Goal: Transaction & Acquisition: Register for event/course

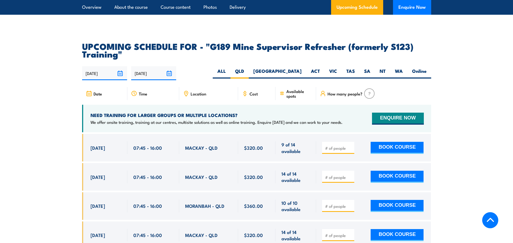
scroll to position [1026, 0]
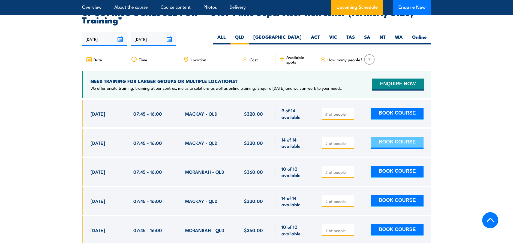
click at [385, 137] on button "BOOK COURSE" at bounding box center [397, 143] width 53 height 12
type input "1"
click at [399, 137] on button "BOOK COURSE" at bounding box center [397, 143] width 53 height 12
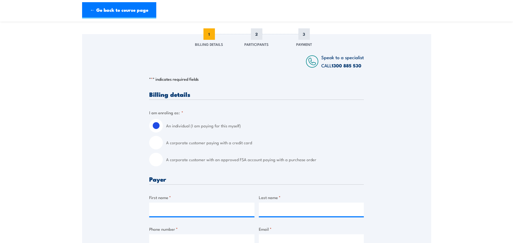
scroll to position [100, 0]
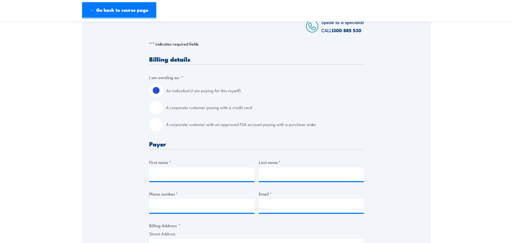
click at [158, 109] on input "A corporate customer paying with a credit card" at bounding box center [156, 108] width 14 height 14
radio input "true"
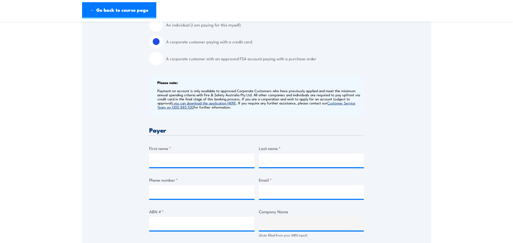
scroll to position [200, 0]
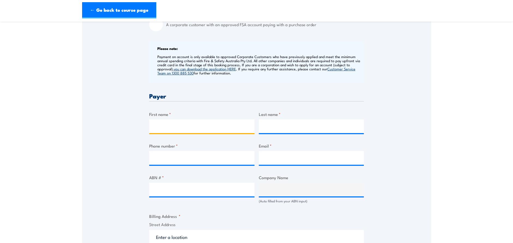
click at [207, 133] on input "First name *" at bounding box center [201, 127] width 105 height 14
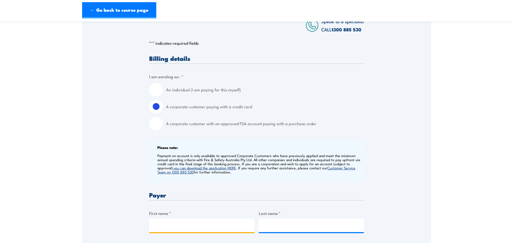
scroll to position [100, 0]
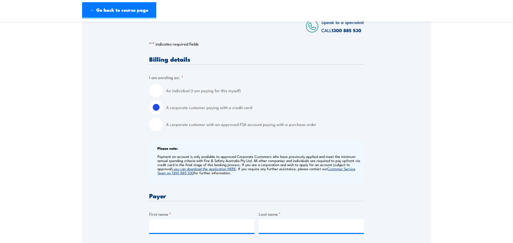
click at [156, 90] on input "An individual (I am paying for this myself)" at bounding box center [156, 91] width 14 height 14
radio input "true"
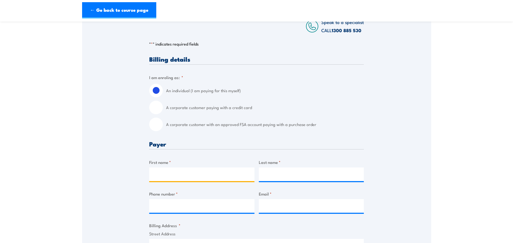
click at [187, 180] on input "First name *" at bounding box center [201, 175] width 105 height 14
click at [217, 181] on input "First name *" at bounding box center [201, 175] width 105 height 14
click at [397, 177] on div "Speak to a specialist CALL 1300 885 530 CALL 1300 885 530 " * " indicates requi…" at bounding box center [256, 245] width 349 height 493
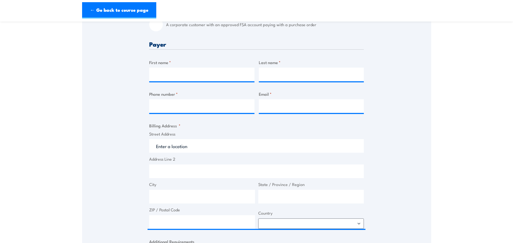
scroll to position [0, 0]
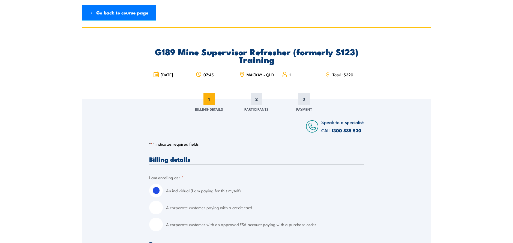
click at [154, 212] on input "A corporate customer paying with a credit card" at bounding box center [156, 208] width 14 height 14
radio input "true"
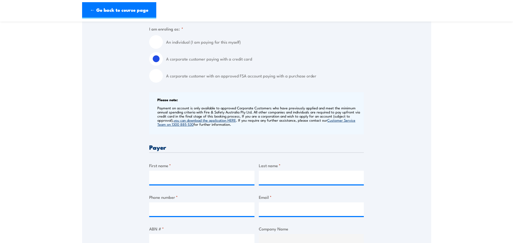
scroll to position [200, 0]
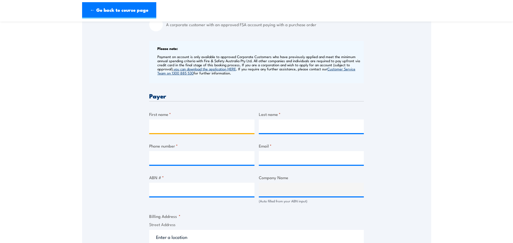
click at [199, 128] on input "First name *" at bounding box center [201, 127] width 105 height 14
type input "Monique"
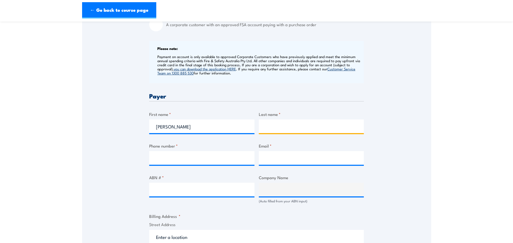
type input "Cole"
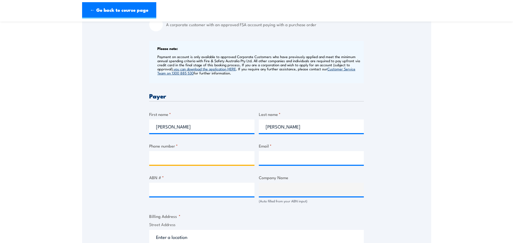
type input "0477800393"
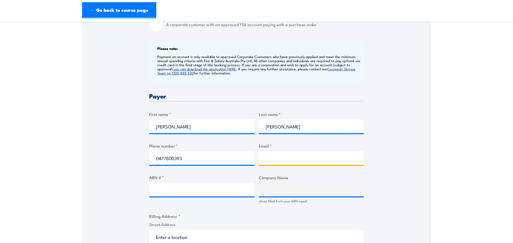
type input "monique.cole@orica.com"
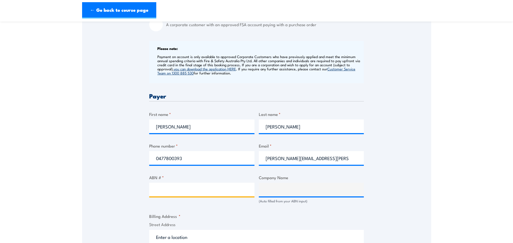
click at [182, 191] on input "ABN # *" at bounding box center [201, 190] width 105 height 14
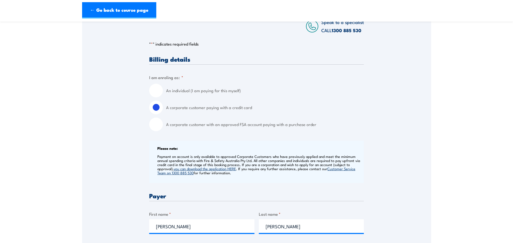
scroll to position [0, 0]
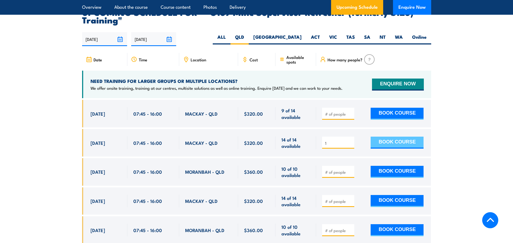
click at [395, 137] on button "BOOK COURSE" at bounding box center [397, 143] width 53 height 12
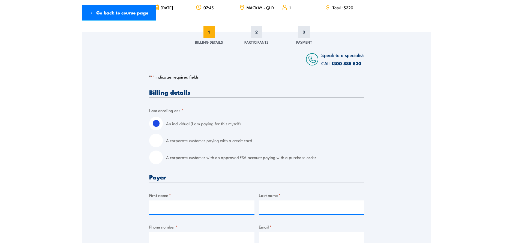
scroll to position [100, 0]
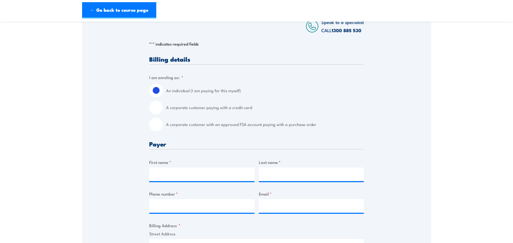
click at [214, 179] on input "First name *" at bounding box center [201, 175] width 105 height 14
type input "t"
type input "Tom"
type input "Buhr"
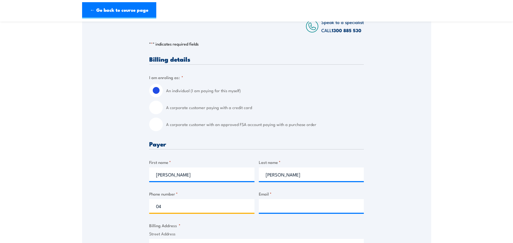
click at [176, 213] on input "04" at bounding box center [201, 206] width 105 height 14
type input "0436294417"
click at [277, 209] on input "Email *" at bounding box center [311, 206] width 105 height 14
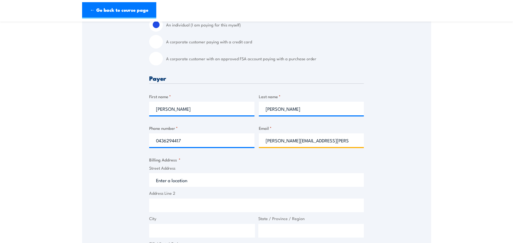
scroll to position [200, 0]
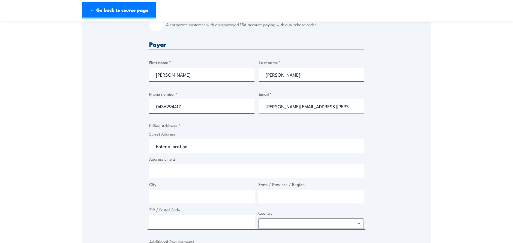
type input "tom.buhr@orica.com"
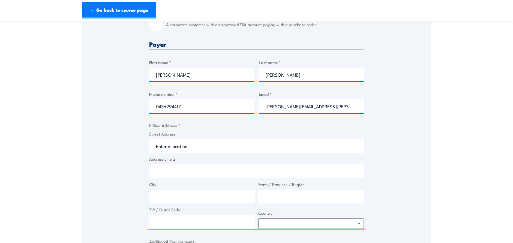
click at [181, 146] on input "Street Address" at bounding box center [256, 146] width 215 height 14
click at [181, 153] on input "Street Address" at bounding box center [256, 146] width 215 height 14
paste input "Poitrel, Millennium Access Road, Coppabella QLD 4741"
type input "Poitrel, Millennium Access Road, Coppabella QLD 4741"
click at [217, 172] on input "Address Line 2" at bounding box center [256, 172] width 215 height 14
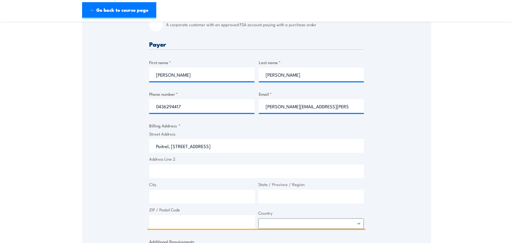
click at [200, 201] on input "City" at bounding box center [202, 197] width 106 height 14
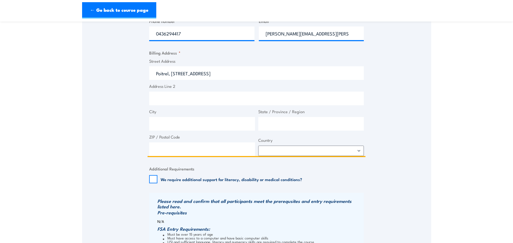
scroll to position [300, 0]
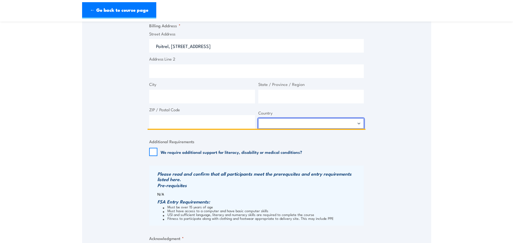
click at [317, 129] on select "Afghanistan Albania Algeria American Samoa Andorra Angola Anguilla Antarctica A…" at bounding box center [311, 123] width 106 height 10
select select "Australia"
click at [258, 122] on select "Afghanistan Albania Algeria American Samoa Andorra Angola Anguilla Antarctica A…" at bounding box center [311, 123] width 106 height 10
drag, startPoint x: 278, startPoint y: 49, endPoint x: 256, endPoint y: 50, distance: 22.1
click at [256, 50] on input "Poitrel, Millennium Access Road, Coppabella QLD 4741" at bounding box center [256, 46] width 215 height 14
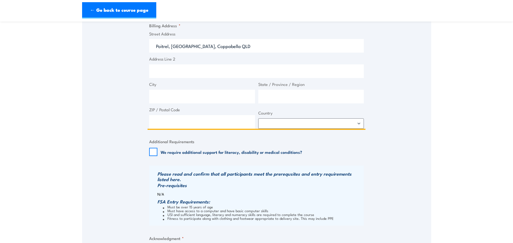
type input "Poitrel, Millennium Access Road, Coppabella QLD"
click at [290, 103] on input "State / Province / Region" at bounding box center [311, 97] width 106 height 14
type input "QLD"
click at [164, 95] on input "City" at bounding box center [202, 97] width 106 height 14
click at [243, 49] on input "Poitrel, Millennium Access Road, Coppabella QLD" at bounding box center [256, 46] width 215 height 14
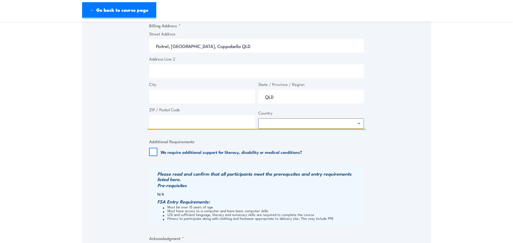
drag, startPoint x: 258, startPoint y: 49, endPoint x: 221, endPoint y: 53, distance: 36.4
click at [221, 53] on input "Poitrel, Millennium Access Road, Coppabella QLD" at bounding box center [256, 46] width 215 height 14
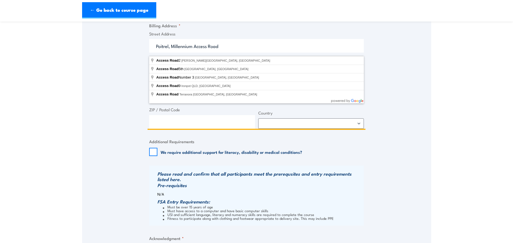
type input "Poitrel, Millennium Access Road"
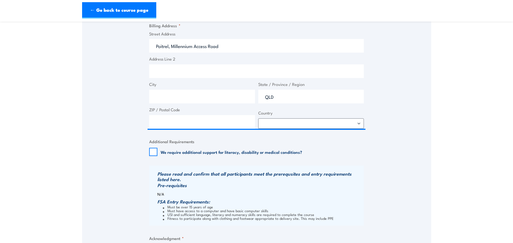
click at [123, 65] on div "Speak to a specialist CALL 1300 885 530 CALL 1300 885 530 " * " indicates requi…" at bounding box center [256, 45] width 349 height 493
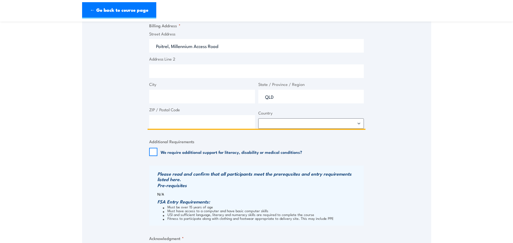
click at [178, 103] on input "City" at bounding box center [202, 97] width 106 height 14
paste input "Coppabella QLD"
drag, startPoint x: 197, startPoint y: 99, endPoint x: 178, endPoint y: 97, distance: 18.7
click at [178, 97] on input "Coppabella QLD" at bounding box center [202, 97] width 106 height 14
type input "Coppabella"
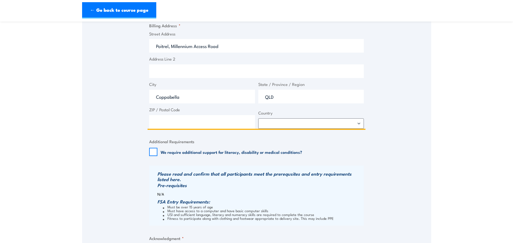
click at [171, 127] on input "ZIP / Postal Code" at bounding box center [202, 122] width 106 height 14
type input "4741"
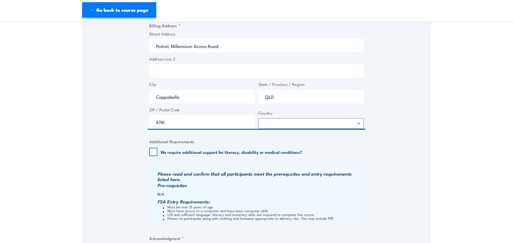
click at [128, 162] on div "Speak to a specialist CALL 1300 885 530 CALL 1300 885 530 " * " indicates requi…" at bounding box center [256, 45] width 349 height 493
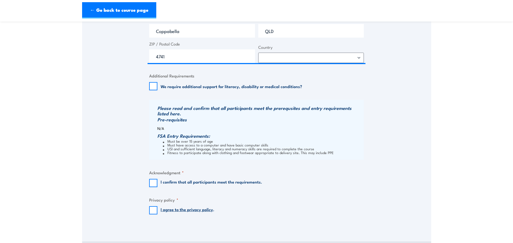
scroll to position [400, 0]
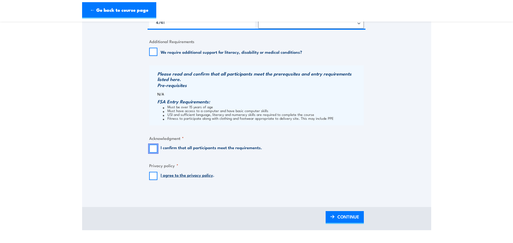
click at [154, 153] on input "I confirm that all participants meet the requirements." at bounding box center [153, 149] width 8 height 8
checkbox input "true"
click at [155, 178] on input "I agree to the privacy policy ." at bounding box center [153, 176] width 8 height 8
checkbox input "true"
drag, startPoint x: 350, startPoint y: 221, endPoint x: 346, endPoint y: 218, distance: 4.8
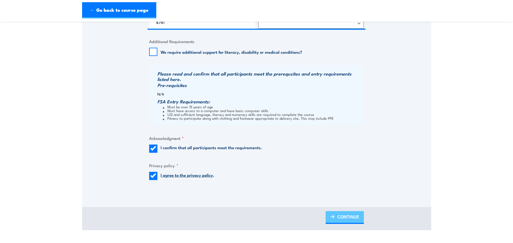
click at [349, 221] on span "CONTINUE" at bounding box center [348, 217] width 22 height 14
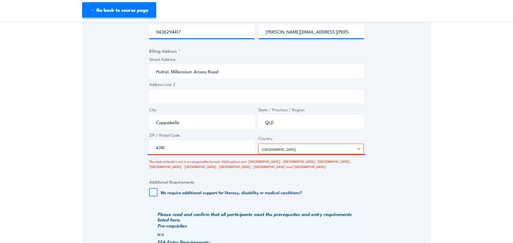
scroll to position [300, 0]
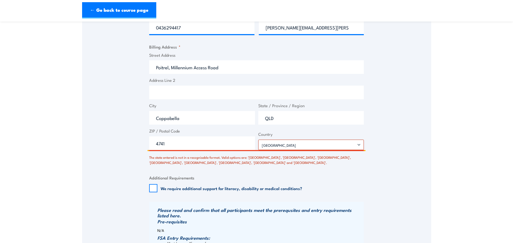
click at [282, 116] on input "QLD" at bounding box center [311, 118] width 106 height 14
drag, startPoint x: 166, startPoint y: 167, endPoint x: 150, endPoint y: 170, distance: 16.4
click at [150, 170] on div "Billing details I am enroling as: * An individual (I am paying for this myself)…" at bounding box center [256, 101] width 215 height 449
copy div "Queenslan"
drag, startPoint x: 291, startPoint y: 120, endPoint x: 226, endPoint y: 121, distance: 65.5
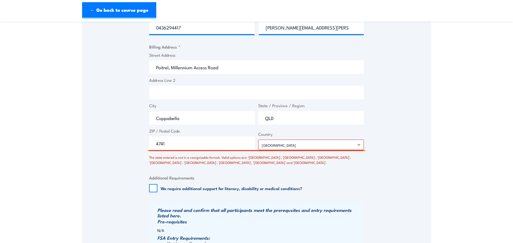
click at [234, 122] on div "Street Address Poitrel, Millennium Access Road Address Line 2 City Coppabella S…" at bounding box center [257, 101] width 218 height 98
paste input "Queenslan"
click at [354, 160] on div "The state entered is not in a recognisable format. Valid options are: 'Australi…" at bounding box center [256, 158] width 215 height 13
click at [308, 119] on input "QueenslanD" at bounding box center [311, 118] width 106 height 14
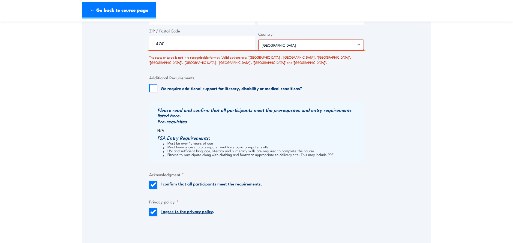
scroll to position [500, 0]
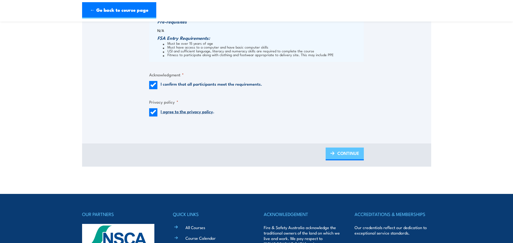
type input "[GEOGRAPHIC_DATA]"
drag, startPoint x: 342, startPoint y: 152, endPoint x: 331, endPoint y: 151, distance: 11.0
click at [342, 152] on span "CONTINUE" at bounding box center [348, 153] width 22 height 14
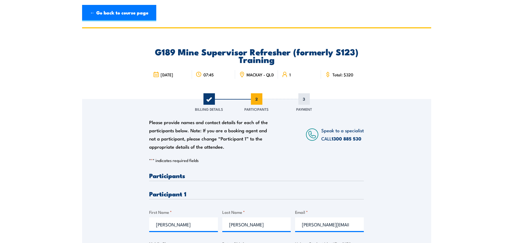
scroll to position [100, 0]
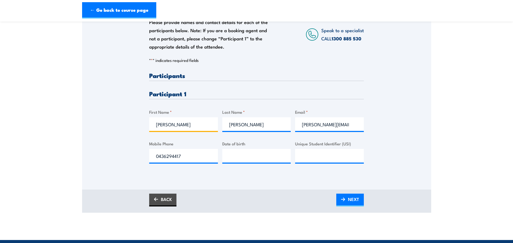
click at [175, 127] on input "[PERSON_NAME]" at bounding box center [183, 124] width 69 height 14
click at [348, 103] on div "Please provide names and contact details for each of the participants below. No…" at bounding box center [256, 122] width 215 height 100
drag, startPoint x: 401, startPoint y: 148, endPoint x: 379, endPoint y: 147, distance: 21.6
click at [402, 148] on div "Please provide names and contact details for each of the participants below. No…" at bounding box center [256, 86] width 349 height 175
click at [351, 168] on div "Please provide names and contact details for each of the participants below. No…" at bounding box center [256, 122] width 215 height 100
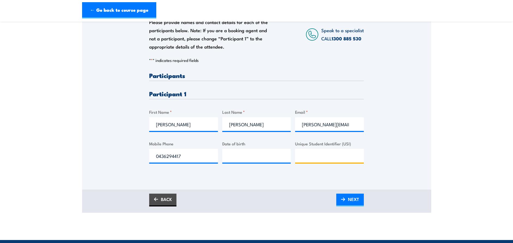
click at [347, 162] on input "Unique Student Identifier (USI)" at bounding box center [329, 156] width 69 height 14
paste input "DBZ9JD5DG4"
type input "DBZ9JD5DG4"
click at [238, 158] on input "__/__/____" at bounding box center [256, 156] width 69 height 14
click at [229, 156] on input "__/__/____" at bounding box center [256, 156] width 69 height 14
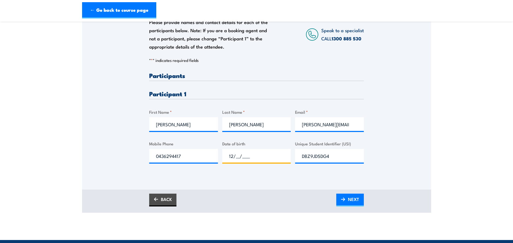
click at [245, 157] on input "12/__/____" at bounding box center [256, 156] width 69 height 14
click at [238, 159] on input "12/__/____" at bounding box center [256, 156] width 69 height 14
type input "[DATE]"
drag, startPoint x: 263, startPoint y: 177, endPoint x: 254, endPoint y: 179, distance: 9.6
click at [264, 174] on div "Please provide names and contact details for each of the participants below. No…" at bounding box center [256, 123] width 215 height 102
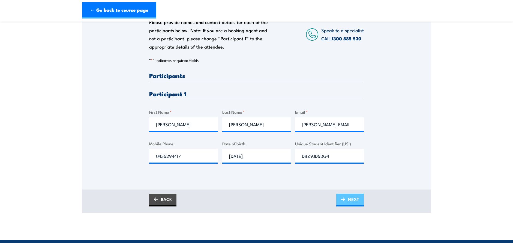
click at [354, 202] on span "NEXT" at bounding box center [353, 199] width 11 height 14
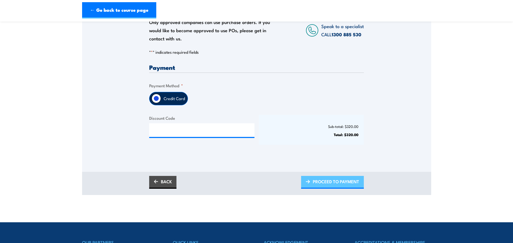
click at [359, 188] on span "PROCEED TO PAYMENT" at bounding box center [336, 181] width 46 height 14
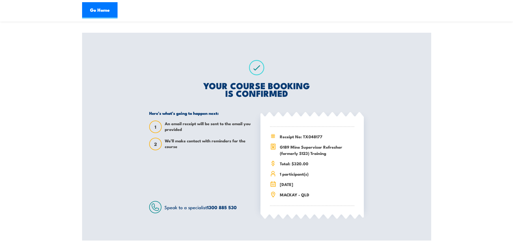
scroll to position [100, 0]
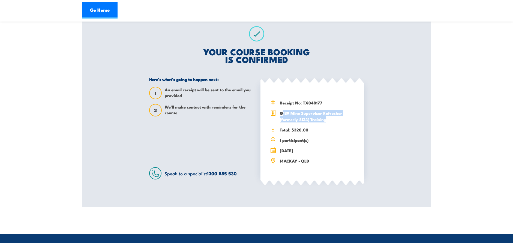
drag, startPoint x: 333, startPoint y: 121, endPoint x: 283, endPoint y: 114, distance: 50.1
click at [283, 114] on span "G189 Mine Supervisor Refresher (formerly S123) Training" at bounding box center [317, 116] width 74 height 13
click at [347, 152] on span "17 October 2025" at bounding box center [317, 150] width 74 height 6
click at [322, 133] on span "Total: $320.00" at bounding box center [317, 130] width 74 height 6
drag, startPoint x: 329, startPoint y: 123, endPoint x: 273, endPoint y: 113, distance: 56.7
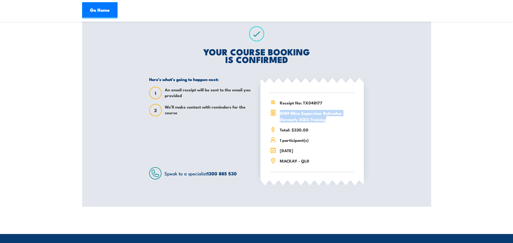
click at [273, 113] on div "G189 Mine Supervisor Refresher (formerly S123) Training" at bounding box center [312, 116] width 84 height 13
click at [363, 130] on div "YOUR COURSE BOOKING IS CONFIRMED Here’s what’s going to happen next: 1 An email…" at bounding box center [257, 103] width 228 height 208
drag, startPoint x: 330, startPoint y: 122, endPoint x: 279, endPoint y: 119, distance: 50.3
click at [279, 119] on div "G189 Mine Supervisor Refresher (formerly S123) Training" at bounding box center [312, 116] width 84 height 13
copy span "G189 Mine Supervisor Refresher (formerly S123) Training"
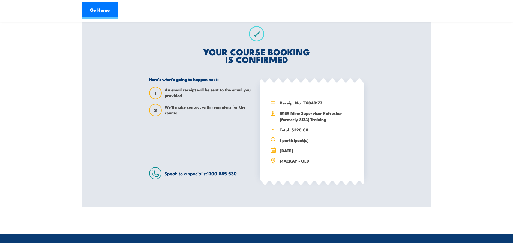
drag, startPoint x: 289, startPoint y: 140, endPoint x: 306, endPoint y: 144, distance: 16.9
click at [289, 140] on div "Receipt No: TX048177 G189 Mine Supervisor Refresher (formerly S123) Training" at bounding box center [312, 132] width 84 height 79
drag, startPoint x: 312, startPoint y: 150, endPoint x: 279, endPoint y: 153, distance: 33.1
click at [279, 153] on div "Receipt No: TX048177 G189 Mine Supervisor Refresher (formerly S123) Training" at bounding box center [312, 132] width 84 height 79
copy span "[DATE]"
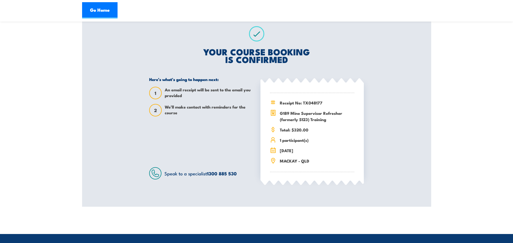
scroll to position [0, 0]
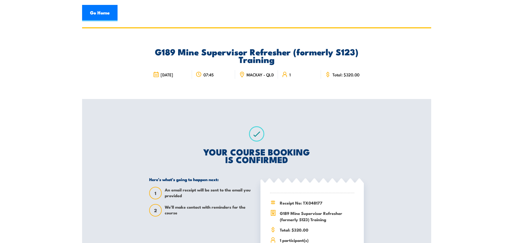
click at [254, 121] on div "YOUR COURSE BOOKING IS CONFIRMED Here’s what’s going to happen next: 1 An email…" at bounding box center [257, 203] width 228 height 208
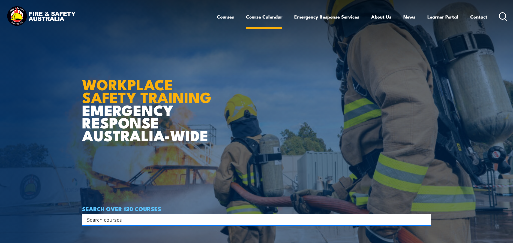
click at [270, 16] on link "Course Calendar" at bounding box center [264, 17] width 36 height 14
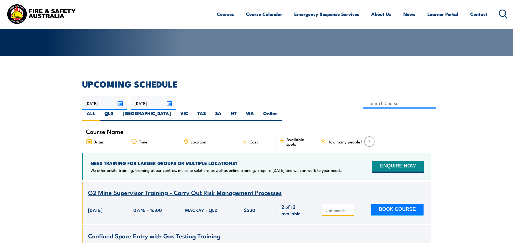
click at [298, 97] on div "16/09/2025 15/11/2025" at bounding box center [256, 108] width 349 height 25
click at [118, 110] on label "QLD" at bounding box center [109, 115] width 18 height 11
click at [117, 110] on input "QLD" at bounding box center [115, 112] width 4 height 4
radio input "true"
click at [118, 110] on label "QLD" at bounding box center [109, 115] width 18 height 11
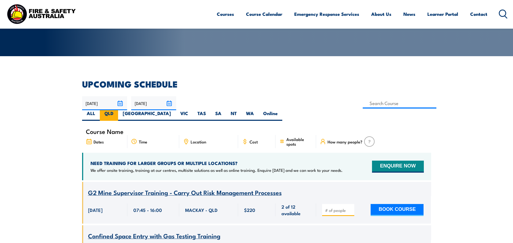
click at [117, 110] on input "QLD" at bounding box center [115, 112] width 4 height 4
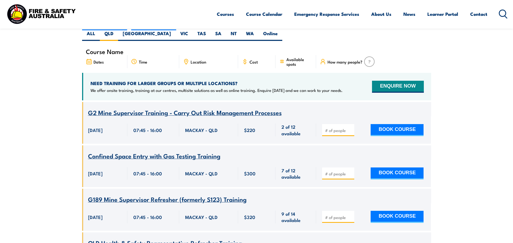
click at [139, 108] on span "G2 Mine Supervisor Training - Carry Out Risk Management Processes" at bounding box center [185, 112] width 194 height 9
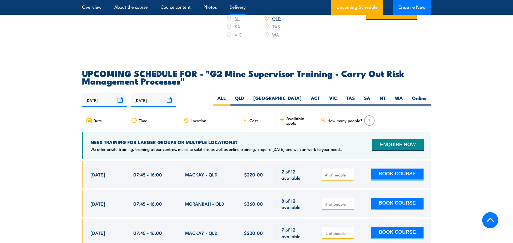
scroll to position [1000, 0]
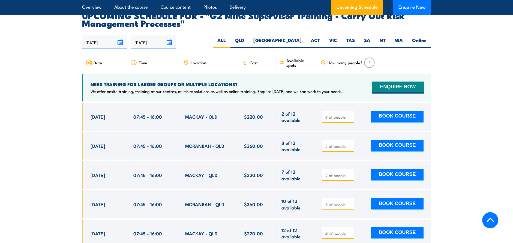
click at [327, 178] on input "number" at bounding box center [338, 175] width 27 height 5
type input "1"
click at [407, 179] on button "BOOK COURSE" at bounding box center [397, 175] width 53 height 12
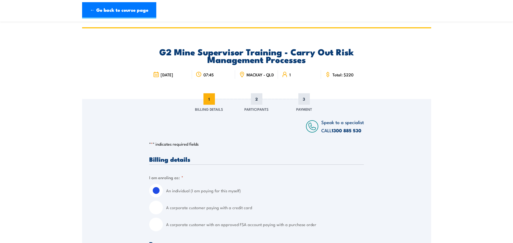
scroll to position [100, 0]
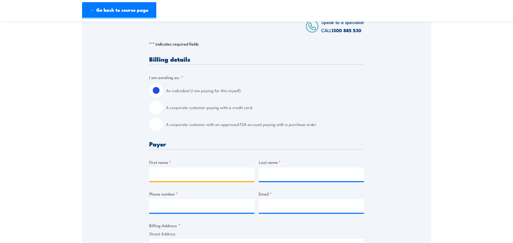
click at [175, 181] on input "First name *" at bounding box center [201, 175] width 105 height 14
type input "Tom"
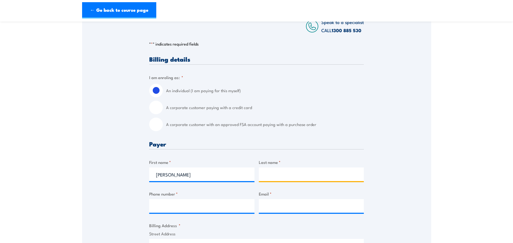
type input "Buhr"
type input "0436294417"
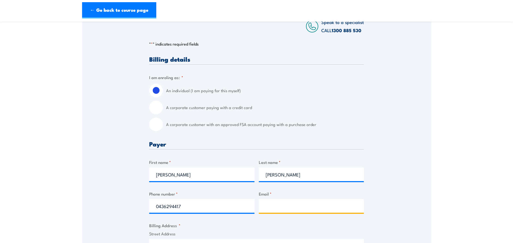
type input "tom.buhr@orica.com"
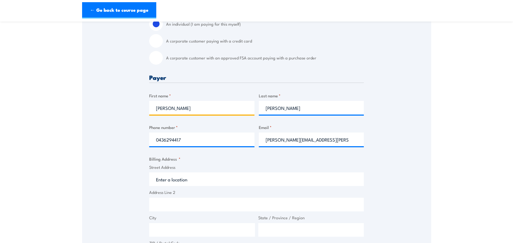
scroll to position [200, 0]
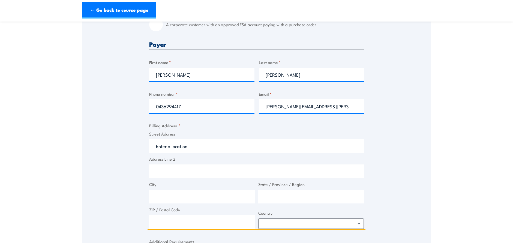
click at [201, 145] on input "Street Address" at bounding box center [256, 146] width 215 height 14
click at [168, 152] on input "Street Address" at bounding box center [256, 146] width 215 height 14
paste input "Poitrel, Millennium Access Road"
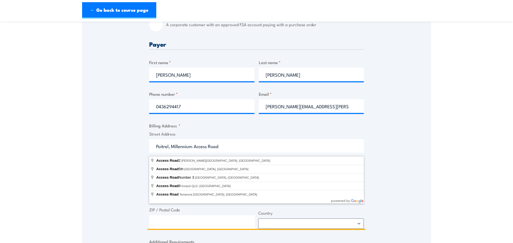
type input "Poitrel, Millennium Access Road"
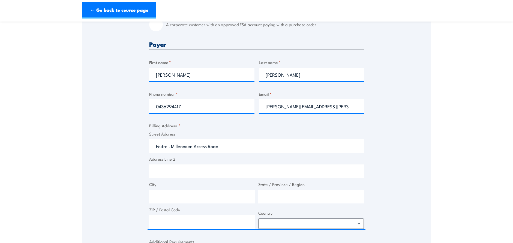
click at [127, 145] on div "Speak to a specialist CALL 1300 885 530 CALL 1300 885 530 " * " indicates requi…" at bounding box center [256, 145] width 349 height 493
click at [178, 175] on input "Address Line 2" at bounding box center [256, 172] width 215 height 14
drag, startPoint x: 175, startPoint y: 198, endPoint x: 170, endPoint y: 201, distance: 6.0
click at [174, 199] on input "City" at bounding box center [202, 197] width 106 height 14
drag, startPoint x: 193, startPoint y: 172, endPoint x: 182, endPoint y: 196, distance: 26.5
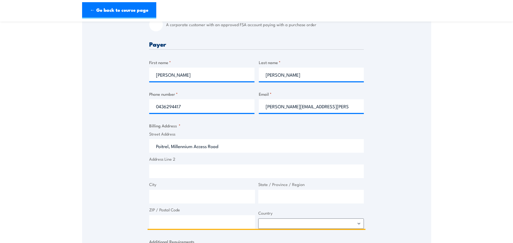
click at [193, 172] on input "Address Line 2" at bounding box center [256, 172] width 215 height 14
click at [180, 198] on input "City" at bounding box center [202, 197] width 106 height 14
paste input "Coppabella"
type input "Coppabella"
click at [172, 229] on input "ZIP / Postal Code" at bounding box center [202, 222] width 106 height 14
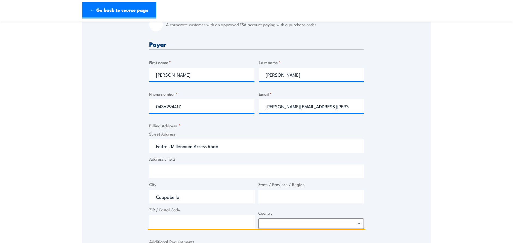
paste input "4741"
type input "4741"
click at [315, 227] on select "Afghanistan Albania Algeria American Samoa Andorra Angola Anguilla Antarctica A…" at bounding box center [311, 224] width 106 height 10
select select "Australia"
click at [258, 222] on select "Afghanistan Albania Algeria American Samoa Andorra Angola Anguilla Antarctica A…" at bounding box center [311, 224] width 106 height 10
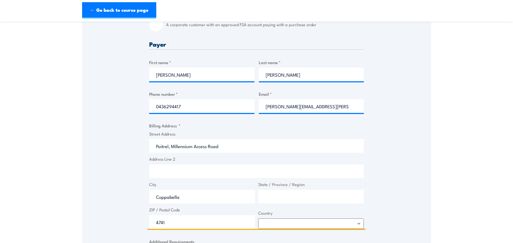
click at [280, 199] on input "State / Province / Region" at bounding box center [311, 197] width 106 height 14
type input "Queensland"
click at [386, 168] on div "Speak to a specialist CALL 1300 885 530 CALL 1300 885 530 " * " indicates requi…" at bounding box center [256, 145] width 349 height 493
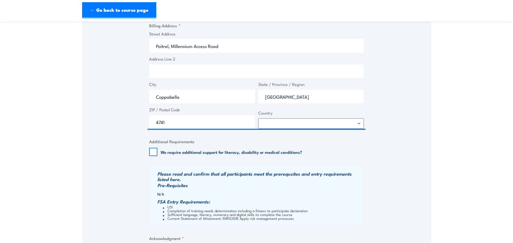
scroll to position [400, 0]
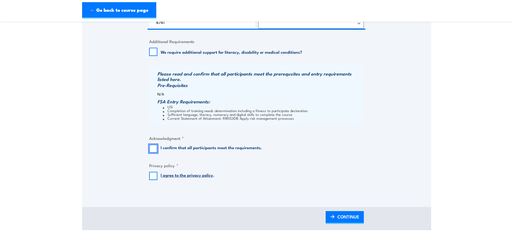
click at [154, 150] on input "I confirm that all participants meet the requirements." at bounding box center [153, 149] width 8 height 8
checkbox input "true"
click at [155, 177] on input "I agree to the privacy policy ." at bounding box center [153, 176] width 8 height 8
checkbox input "true"
click at [360, 224] on link "CONTINUE" at bounding box center [345, 217] width 38 height 13
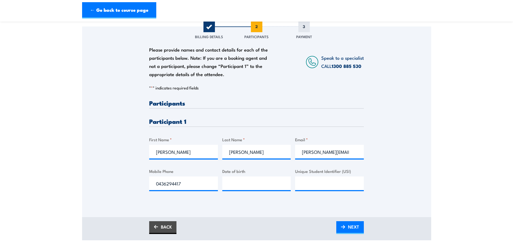
scroll to position [100, 0]
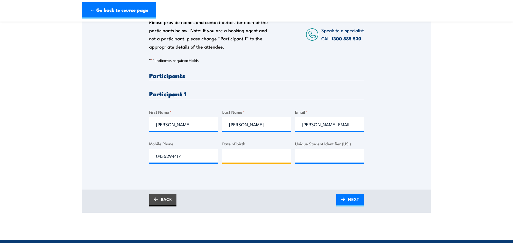
type input "__/__/____"
click at [270, 158] on input "__/__/____" at bounding box center [256, 156] width 69 height 14
click at [240, 162] on input "__/__/____" at bounding box center [256, 156] width 69 height 14
type input "12/07/1983"
click at [305, 159] on input "Unique Student Identifier (USI)" at bounding box center [329, 156] width 69 height 14
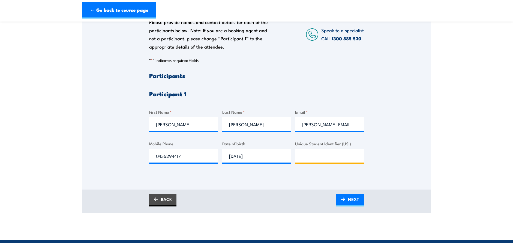
click at [324, 163] on input "Unique Student Identifier (USI)" at bounding box center [329, 156] width 69 height 14
paste input "DBZ9JD5DG4"
type input "DBZ9JD5DG4"
click at [354, 204] on span "NEXT" at bounding box center [353, 199] width 11 height 14
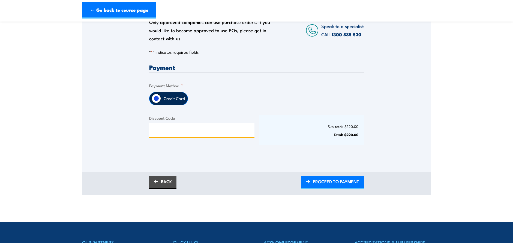
click at [185, 131] on input "Discount Code" at bounding box center [201, 130] width 105 height 14
click at [338, 180] on span "PROCEED TO PAYMENT" at bounding box center [336, 181] width 46 height 14
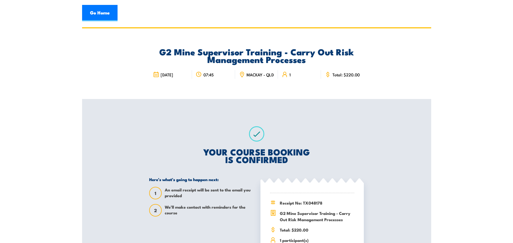
drag, startPoint x: 337, startPoint y: 125, endPoint x: 327, endPoint y: 125, distance: 9.5
click at [337, 125] on div "YOUR COURSE BOOKING IS CONFIRMED Here’s what’s going to happen next: 1 An email…" at bounding box center [257, 203] width 228 height 208
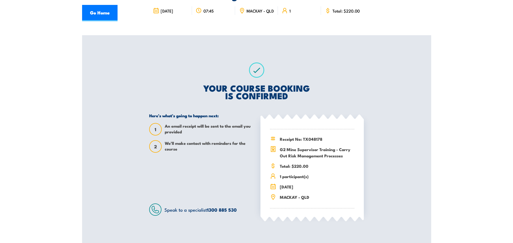
scroll to position [100, 0]
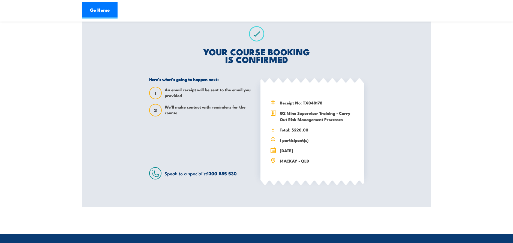
drag, startPoint x: 315, startPoint y: 156, endPoint x: 281, endPoint y: 114, distance: 54.0
click at [281, 114] on div "Receipt No: TX048178 G2 Mine Supervisor Training - Carry Out Risk Management Pr…" at bounding box center [312, 132] width 84 height 79
click at [230, 139] on div "Here’s what’s going to happen next: 1 An email receipt will be sent to the emai…" at bounding box center [200, 128] width 103 height 103
drag, startPoint x: 307, startPoint y: 161, endPoint x: 284, endPoint y: 157, distance: 23.2
click at [284, 157] on div "Receipt No: TX048178 G2 Mine Supervisor Training - Carry Out Risk Management Pr…" at bounding box center [312, 132] width 84 height 79
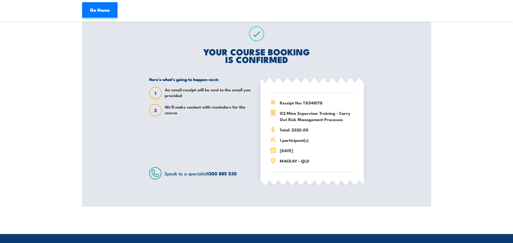
drag, startPoint x: 284, startPoint y: 157, endPoint x: 351, endPoint y: 145, distance: 68.3
click at [358, 145] on div "Receipt No: TX048178 Total: $220.00" at bounding box center [312, 132] width 103 height 96
drag, startPoint x: 351, startPoint y: 124, endPoint x: 280, endPoint y: 118, distance: 71.2
click at [280, 118] on div "G2 Mine Supervisor Training - Carry Out Risk Management Processes" at bounding box center [312, 116] width 84 height 13
copy span "G2 Mine Supervisor Training - Carry Out Risk Management Processes"
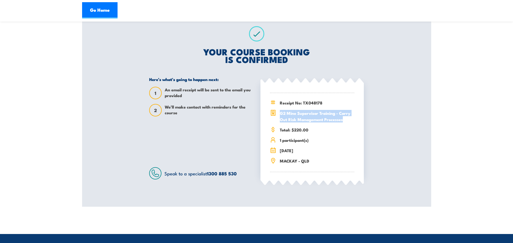
drag, startPoint x: 313, startPoint y: 151, endPoint x: 279, endPoint y: 154, distance: 34.5
click at [279, 154] on div "[DATE]" at bounding box center [312, 150] width 84 height 6
copy span "[DATE]"
click at [338, 117] on span "G2 Mine Supervisor Training - Carry Out Risk Management Processes" at bounding box center [317, 116] width 74 height 13
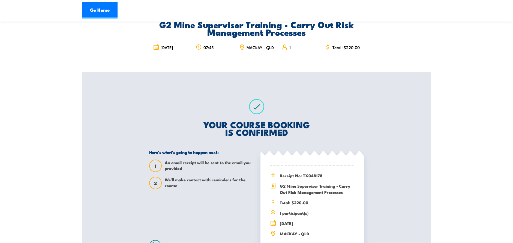
scroll to position [0, 0]
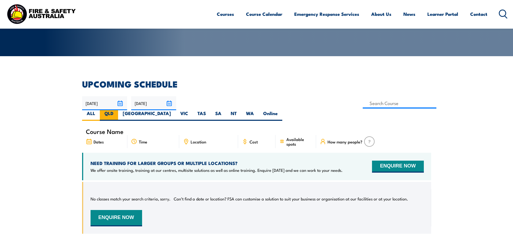
click at [118, 110] on label "QLD" at bounding box center [109, 115] width 18 height 11
click at [117, 110] on input "QLD" at bounding box center [115, 112] width 4 height 4
radio input "true"
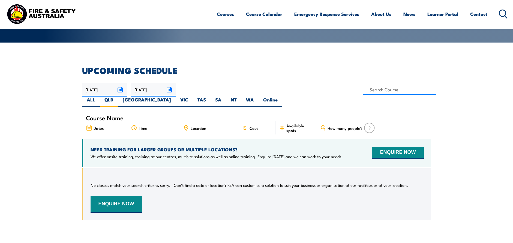
scroll to position [80, 0]
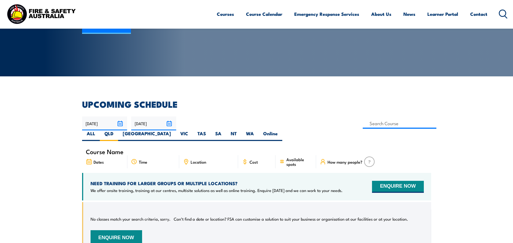
click at [204, 160] on span "Location" at bounding box center [199, 162] width 16 height 5
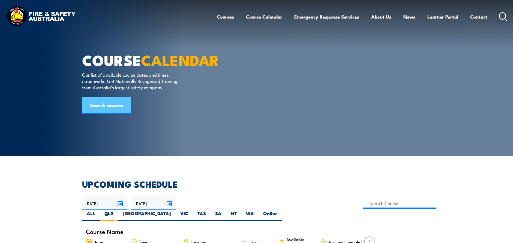
click at [100, 114] on link "Search courses" at bounding box center [106, 105] width 49 height 16
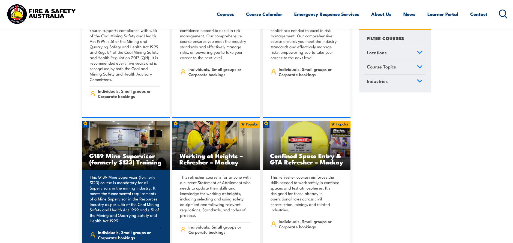
scroll to position [500, 0]
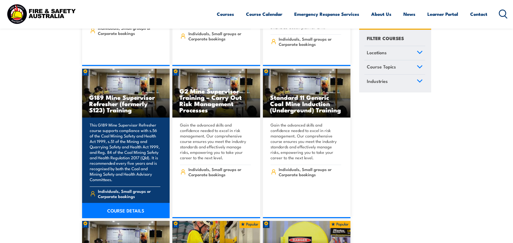
click at [126, 207] on link "COURSE DETAILS" at bounding box center [126, 210] width 88 height 15
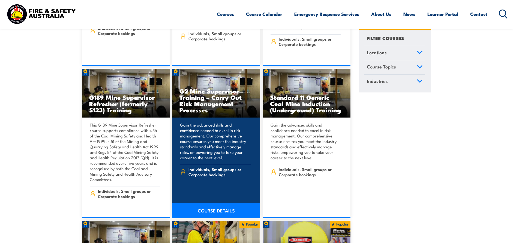
click at [205, 203] on link "COURSE DETAILS" at bounding box center [216, 210] width 88 height 15
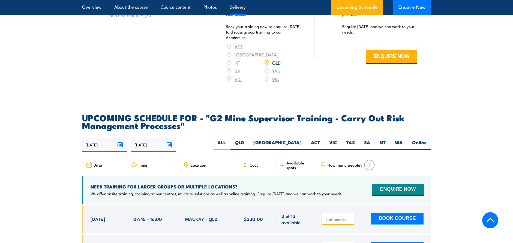
scroll to position [1000, 0]
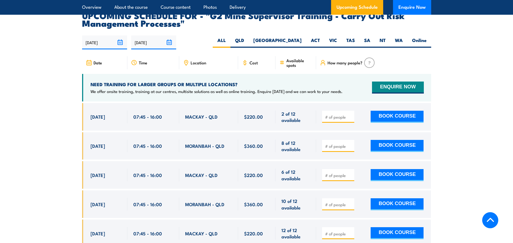
drag, startPoint x: 165, startPoint y: 179, endPoint x: 123, endPoint y: 178, distance: 42.0
click at [123, 178] on div "[DATE] 07:45 - 07:45" at bounding box center [256, 175] width 349 height 28
copy div "07:45 - 16:00"
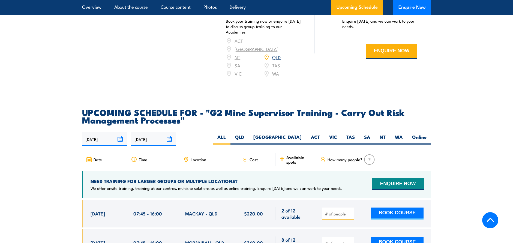
scroll to position [800, 0]
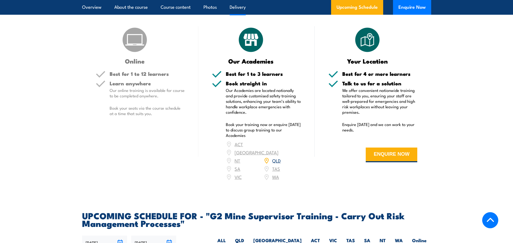
click at [116, 154] on div "Online Best for 1 to 12 learners Learn anywhere Our online training is availabl…" at bounding box center [140, 107] width 116 height 162
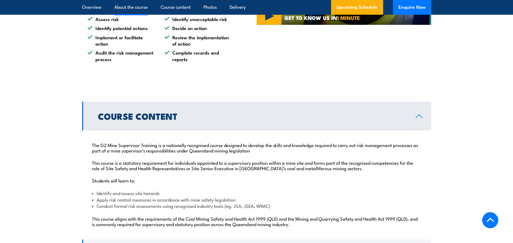
scroll to position [572, 0]
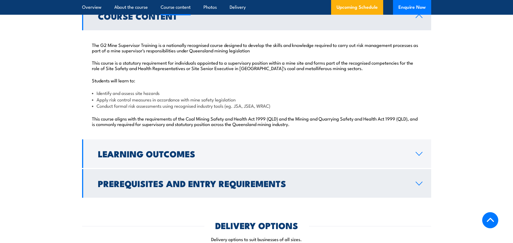
click at [393, 187] on h2 "Prerequisites and Entry Requirements" at bounding box center [252, 184] width 309 height 8
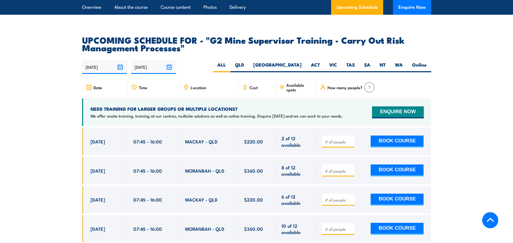
scroll to position [972, 0]
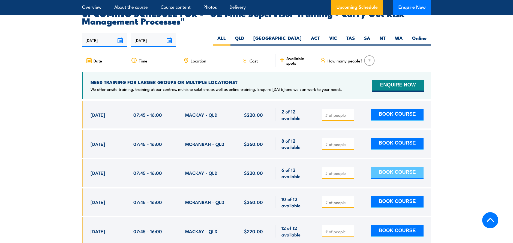
click at [406, 173] on button "BOOK COURSE" at bounding box center [397, 173] width 53 height 12
type input "1"
click at [400, 172] on button "BOOK COURSE" at bounding box center [397, 173] width 53 height 12
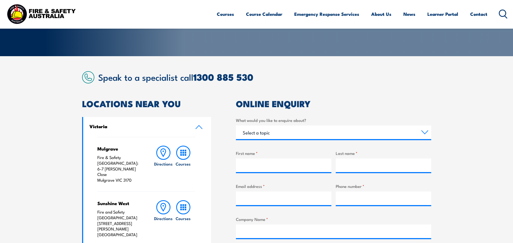
scroll to position [200, 0]
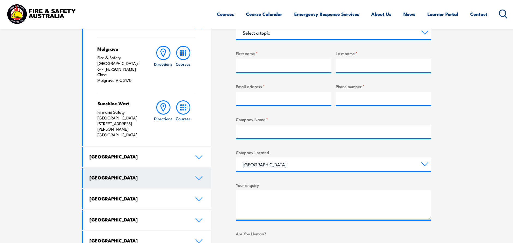
click at [144, 175] on h4 "Queensland" at bounding box center [138, 178] width 98 height 6
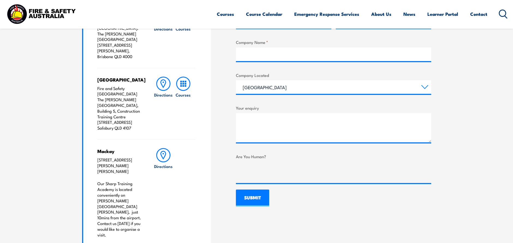
scroll to position [300, 0]
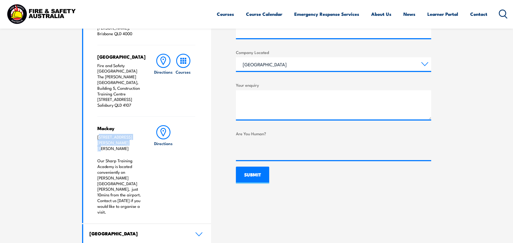
drag, startPoint x: 120, startPoint y: 132, endPoint x: 99, endPoint y: 126, distance: 21.3
click at [99, 134] on p "42 E Gordon St, Mackay QLD 4740" at bounding box center [120, 142] width 46 height 17
click at [157, 171] on link "Directions" at bounding box center [164, 169] width 20 height 89
click at [109, 134] on p "42 E Gordon St, Mackay QLD 4740" at bounding box center [120, 142] width 46 height 17
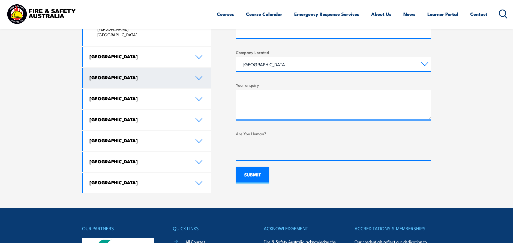
click at [140, 74] on h4 "[GEOGRAPHIC_DATA]" at bounding box center [138, 77] width 98 height 6
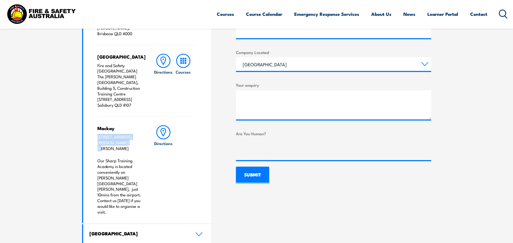
drag, startPoint x: 119, startPoint y: 129, endPoint x: 98, endPoint y: 126, distance: 21.6
click at [98, 134] on p "[STREET_ADDRESS][PERSON_NAME][PERSON_NAME]" at bounding box center [120, 142] width 46 height 17
copy p "[STREET_ADDRESS][PERSON_NAME][PERSON_NAME]"
